Goal: Information Seeking & Learning: Understand process/instructions

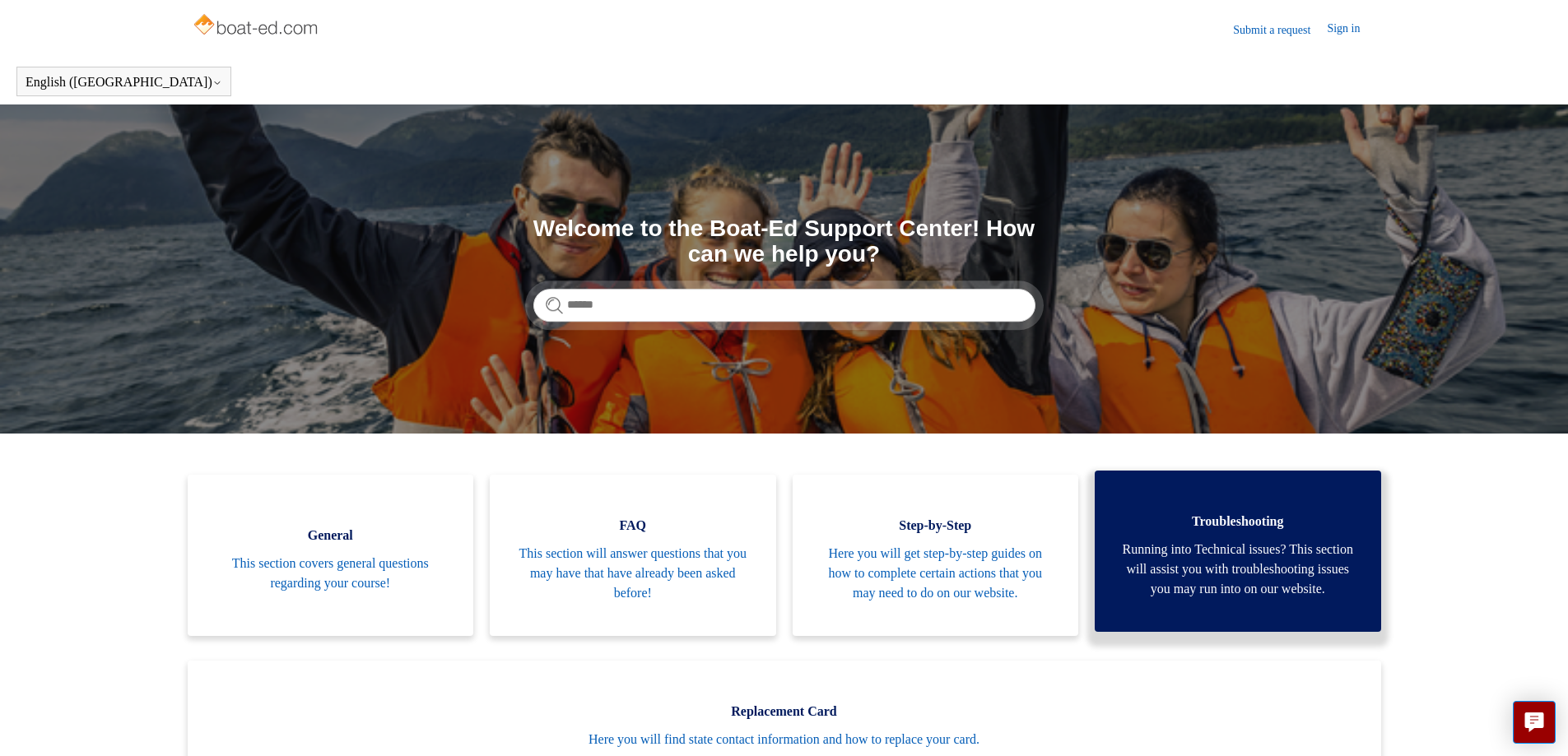
click at [1270, 594] on span "Running into Technical issues? This section will assist you with troubleshootin…" at bounding box center [1238, 569] width 237 height 59
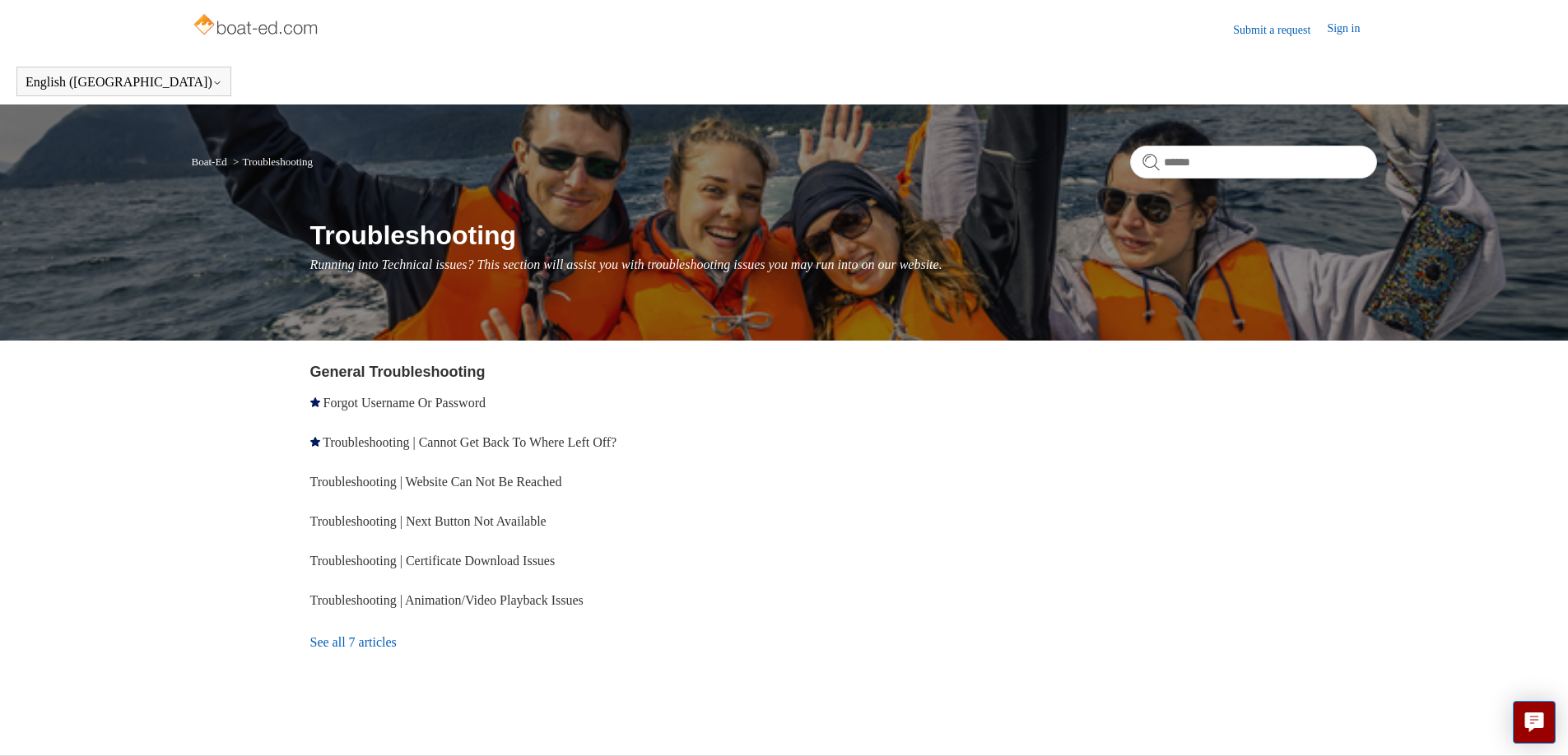
click at [357, 644] on link "See all 7 articles" at bounding box center [550, 642] width 479 height 45
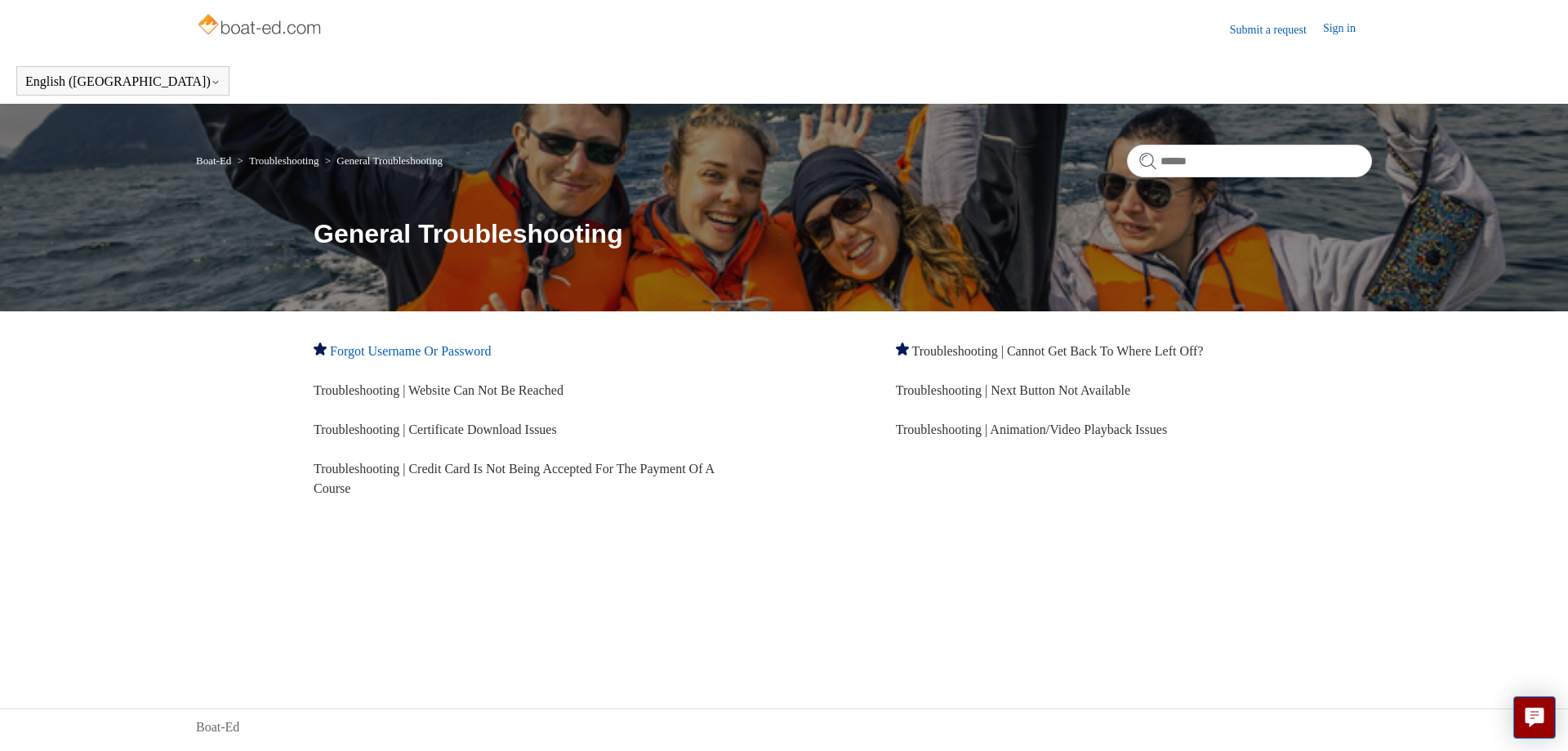
click at [419, 354] on link "Forgot Username Or Password" at bounding box center [410, 351] width 161 height 14
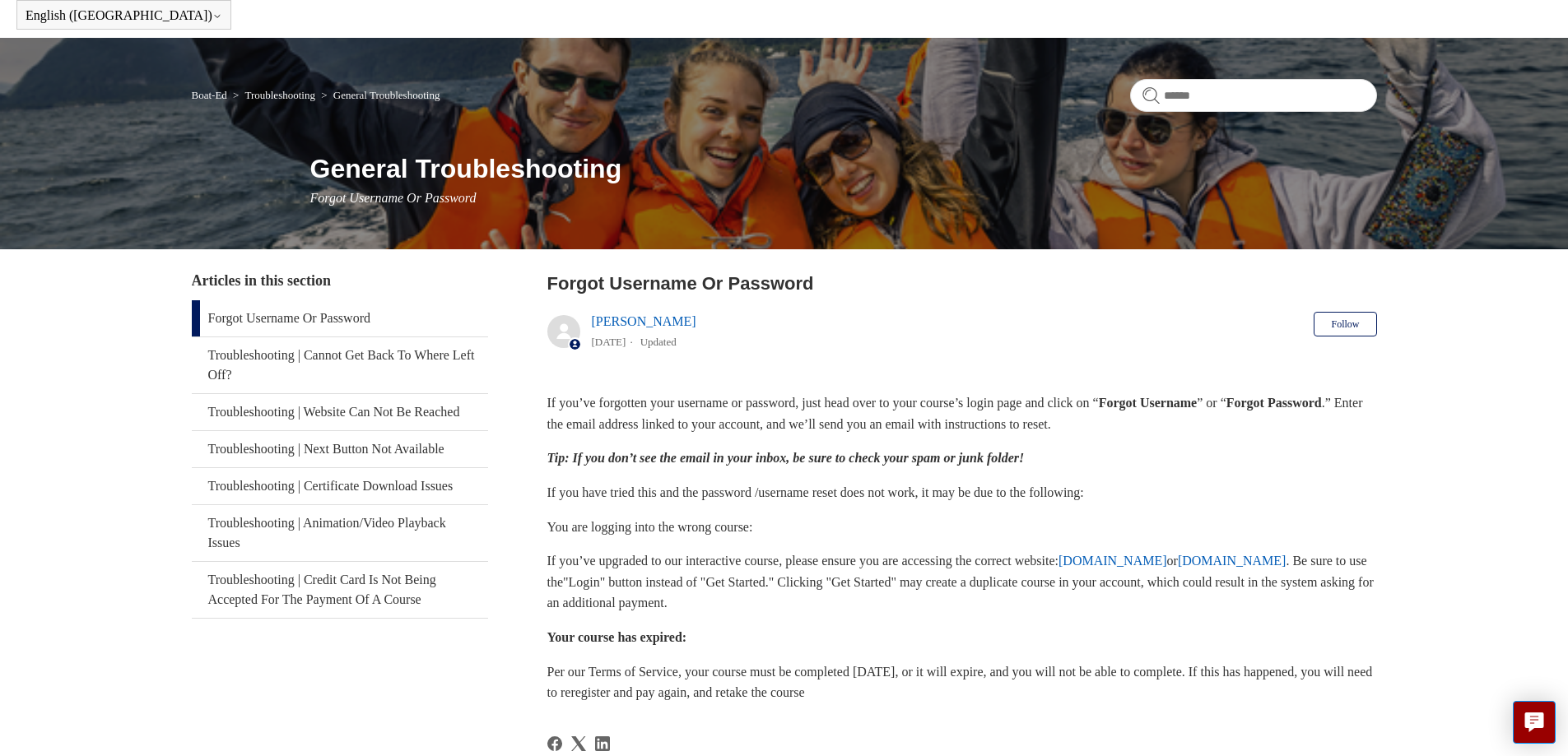
scroll to position [164, 0]
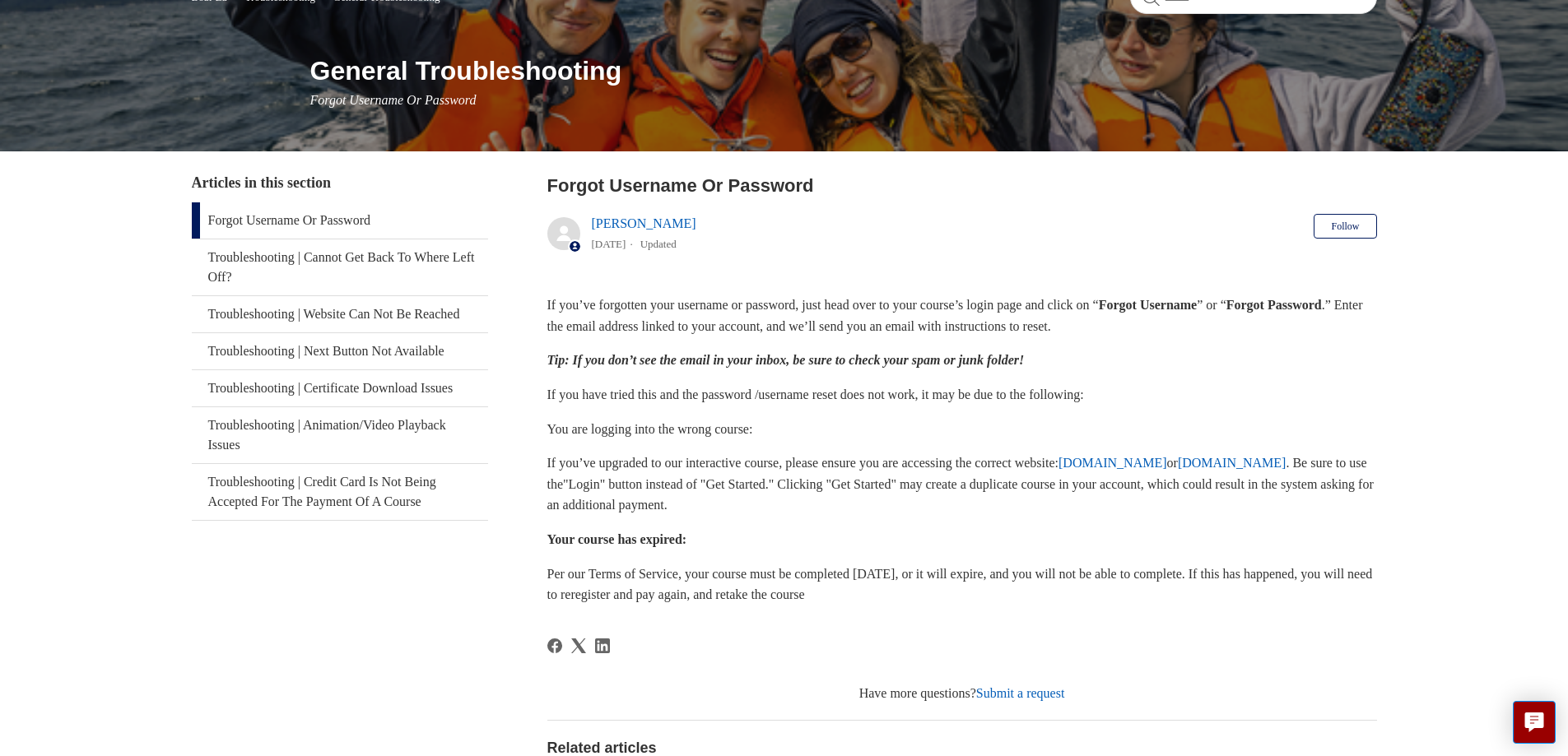
click at [1177, 470] on link "www.ilearntoboat.com" at bounding box center [1232, 462] width 109 height 14
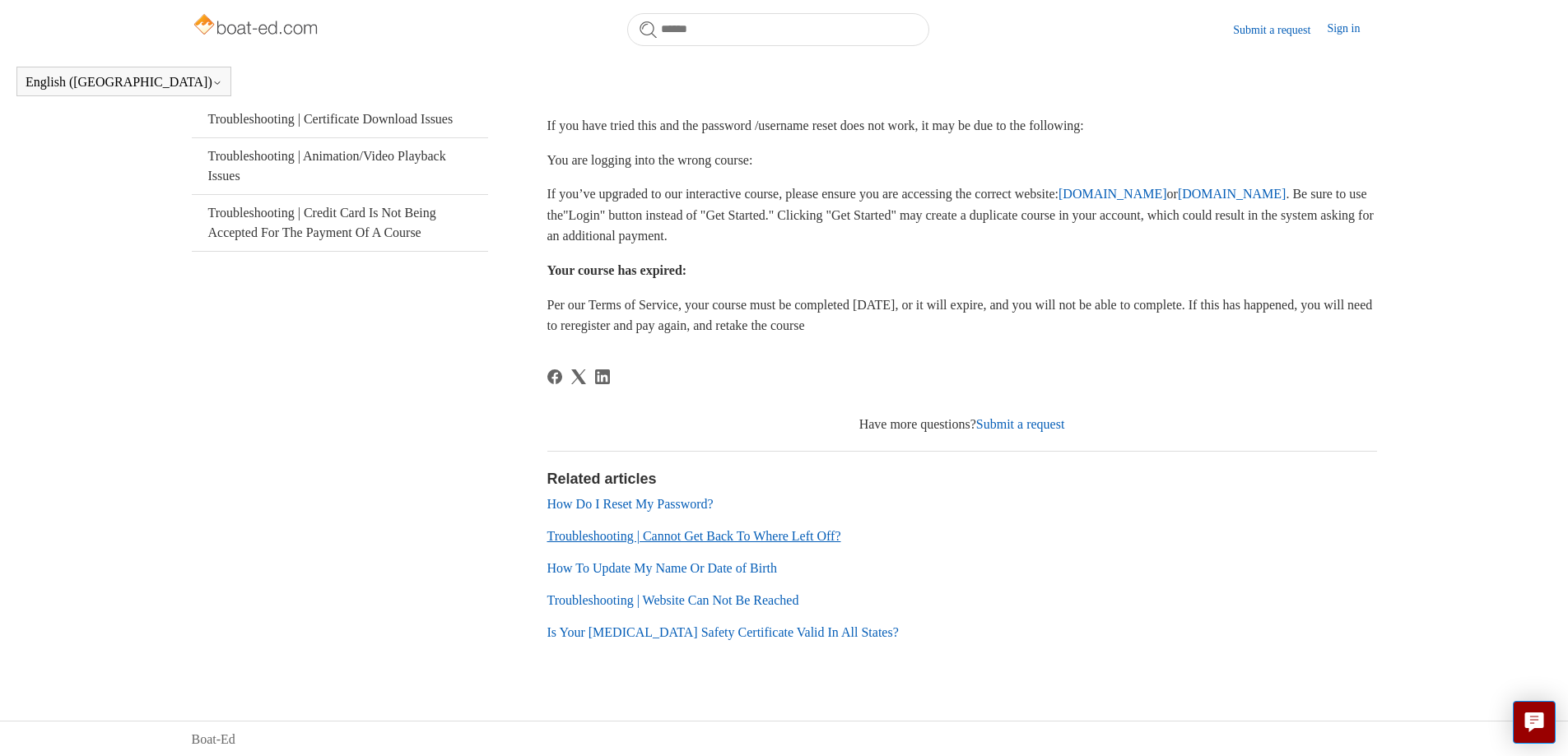
scroll to position [389, 0]
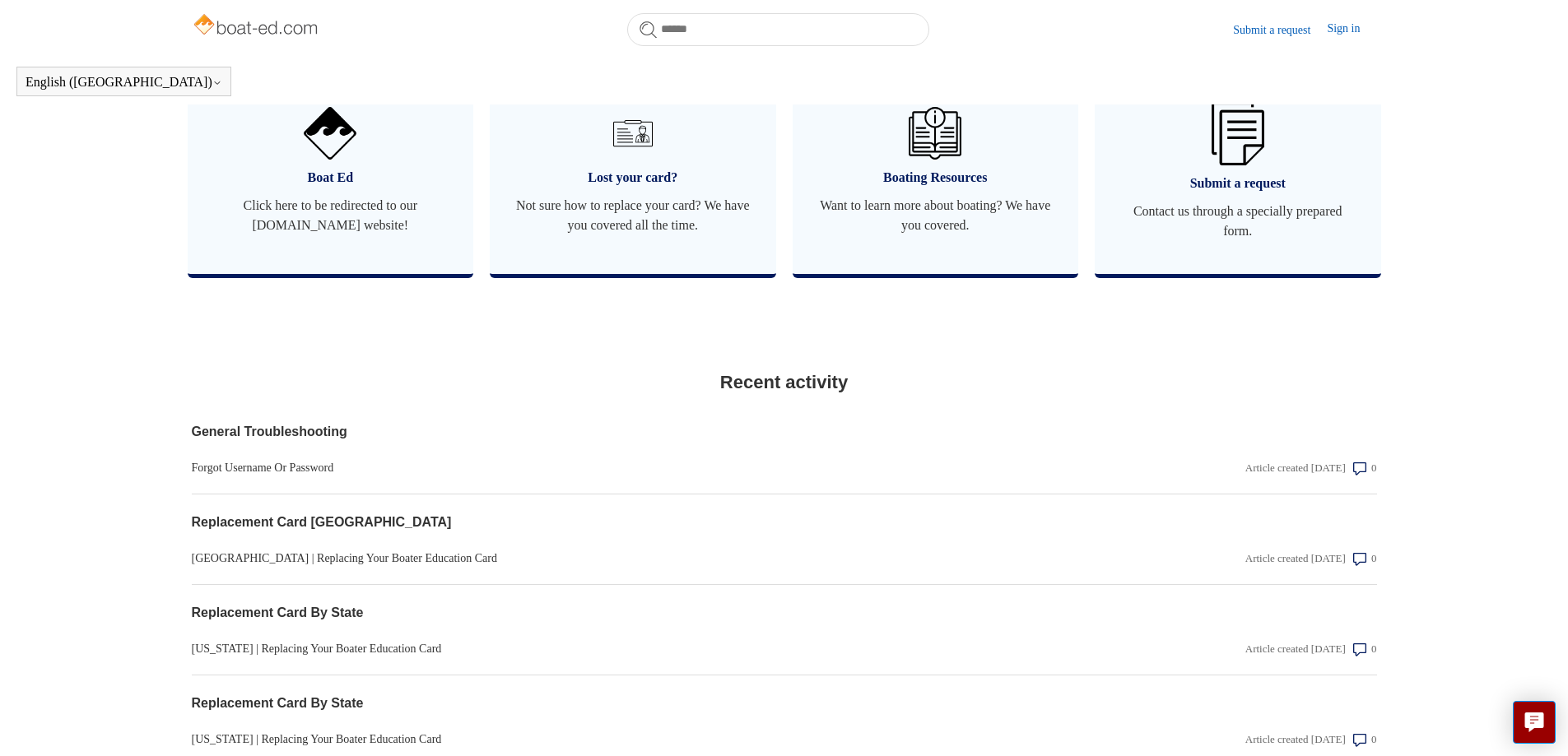
scroll to position [1023, 0]
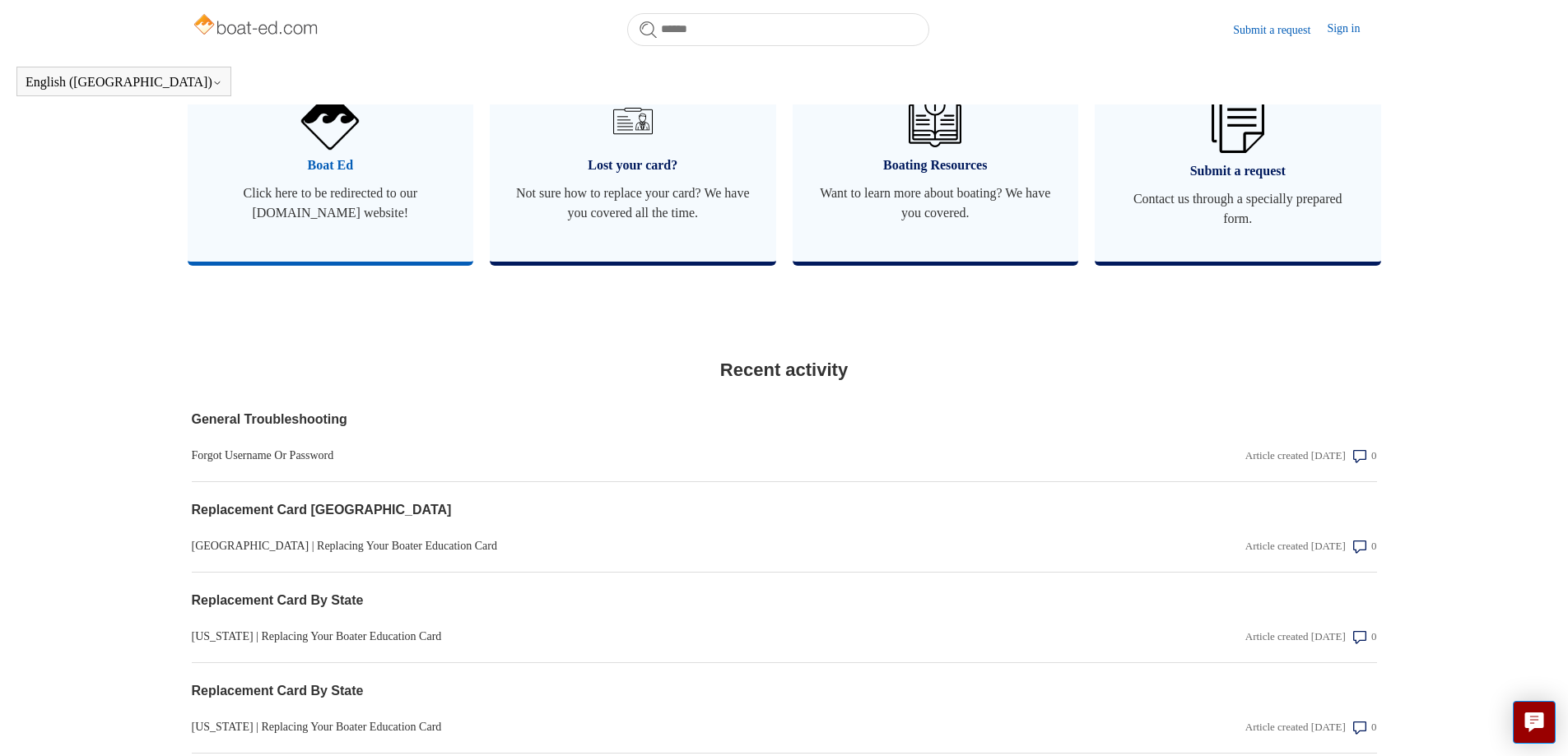
click at [348, 223] on span "Click here to be redirected to our [DOMAIN_NAME] website!" at bounding box center [330, 202] width 237 height 39
